Goal: Transaction & Acquisition: Purchase product/service

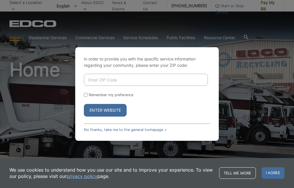
click at [160, 86] on input "Enter ZIP Code" at bounding box center [146, 80] width 124 height 12
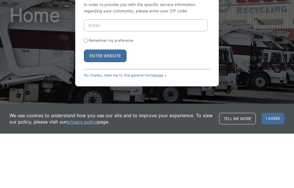
scroll to position [54, 0]
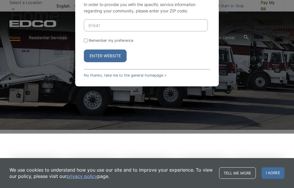
type input "91941"
click at [82, 50] on div "In order to provide you with the specific service information regarding your co…" at bounding box center [147, 39] width 144 height 93
click at [88, 42] on input "Remember my preference" at bounding box center [86, 41] width 4 height 4
checkbox input "true"
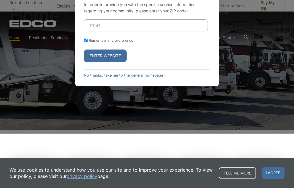
click at [109, 62] on button "Enter Website" at bounding box center [105, 55] width 43 height 13
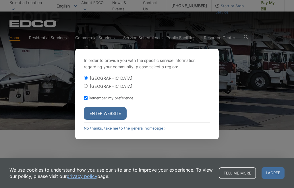
click at [88, 88] on input "[GEOGRAPHIC_DATA]" at bounding box center [86, 86] width 4 height 4
radio input "true"
click at [110, 120] on button "Enter Website" at bounding box center [105, 113] width 43 height 13
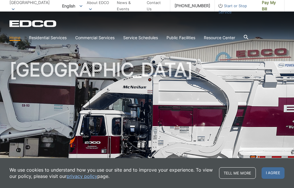
click at [278, 173] on span "I agree" at bounding box center [273, 172] width 23 height 11
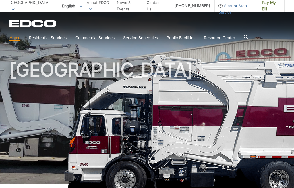
click at [264, 7] on span "Pay My Bill" at bounding box center [271, 5] width 18 height 13
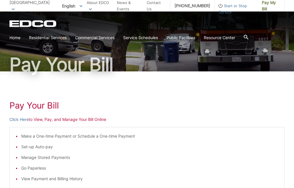
scroll to position [31, 0]
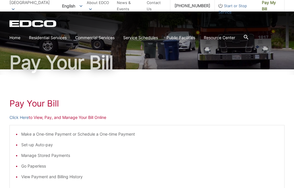
click at [19, 120] on link "Click Here" at bounding box center [18, 117] width 19 height 6
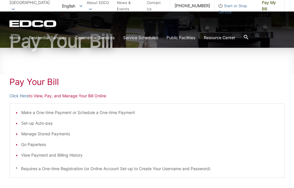
click at [158, 134] on li "Manage Stored Payments" at bounding box center [150, 133] width 258 height 6
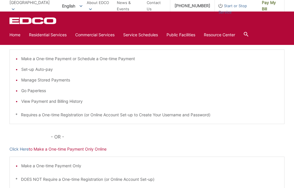
scroll to position [105, 0]
